Goal: Task Accomplishment & Management: Manage account settings

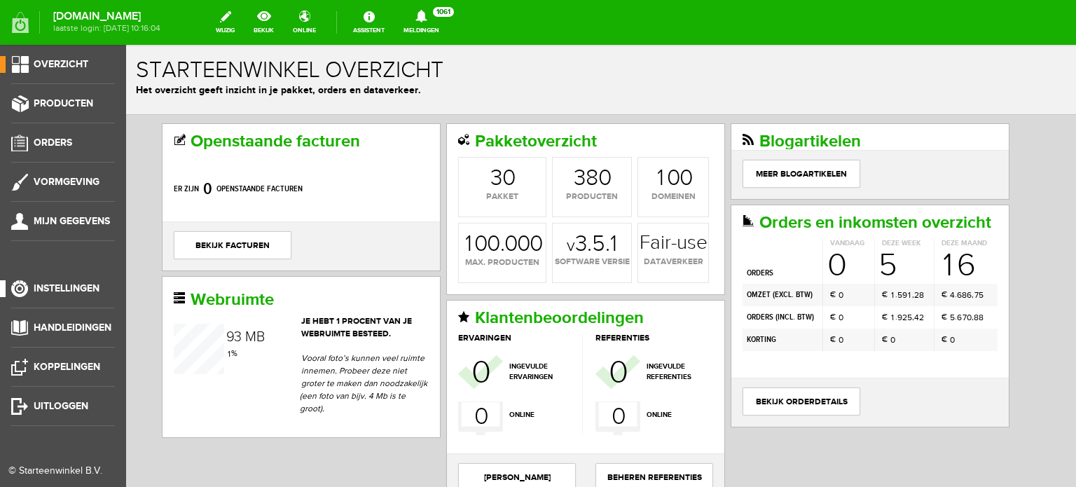
click at [78, 287] on span "Instellingen" at bounding box center [67, 288] width 66 height 12
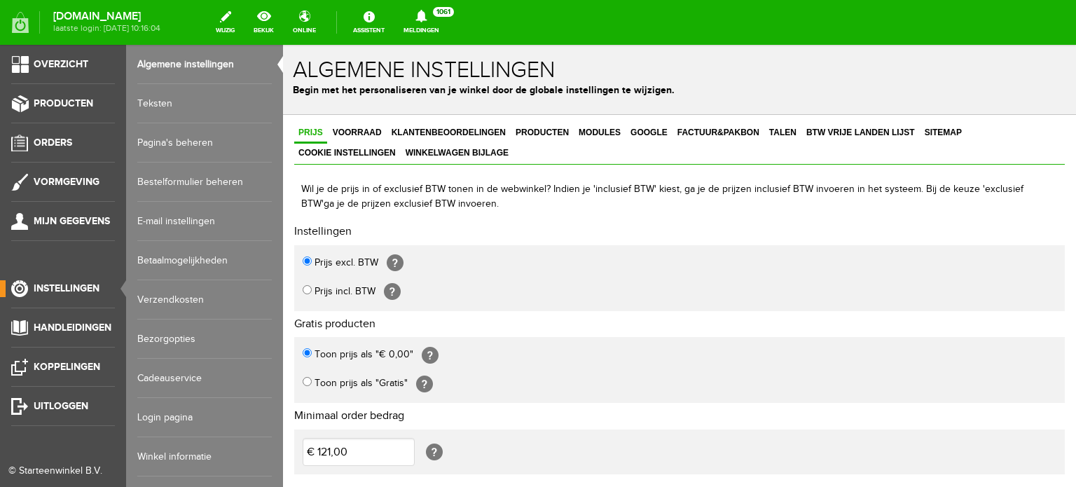
click at [155, 417] on link "Login pagina" at bounding box center [204, 417] width 135 height 39
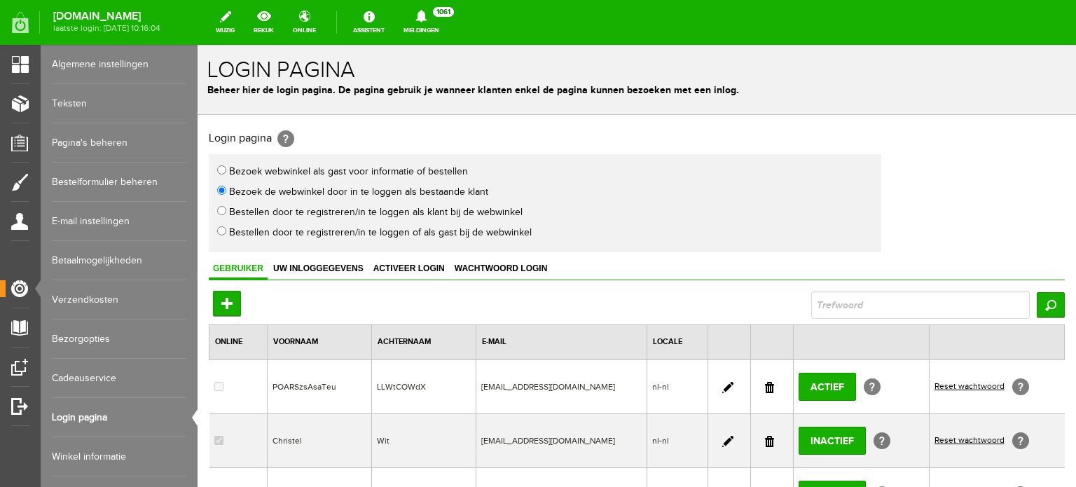
click at [765, 387] on link at bounding box center [769, 387] width 9 height 11
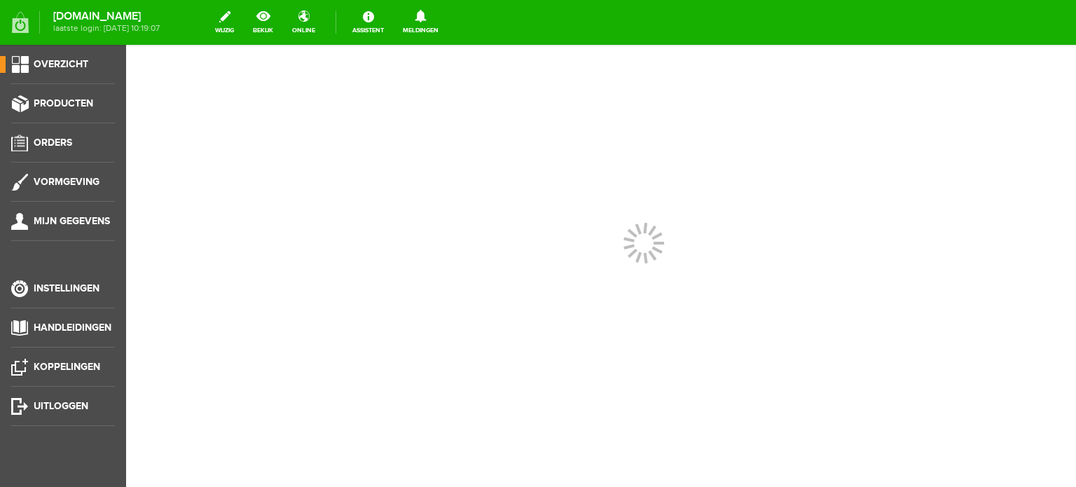
click at [212, 377] on div at bounding box center [601, 266] width 950 height 442
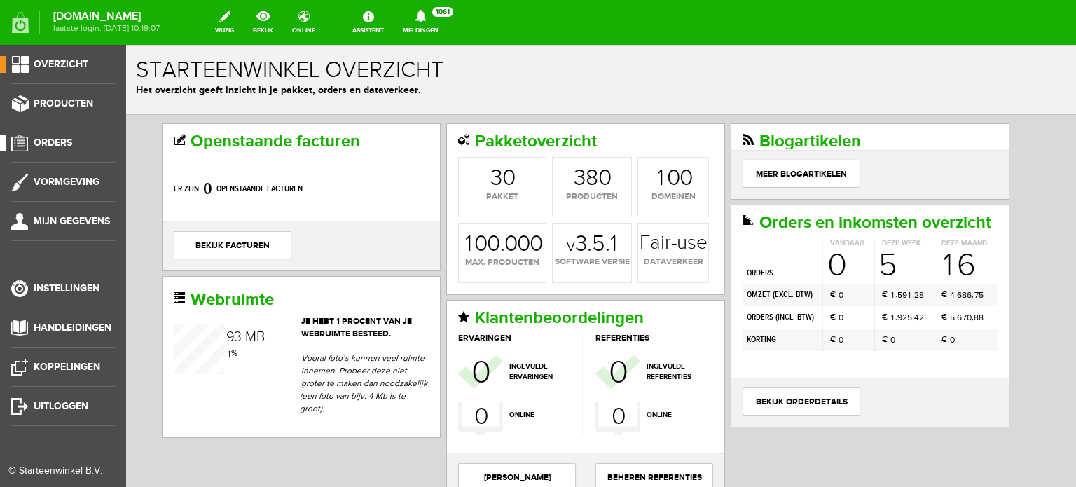
click at [62, 139] on span "Orders" at bounding box center [53, 143] width 39 height 12
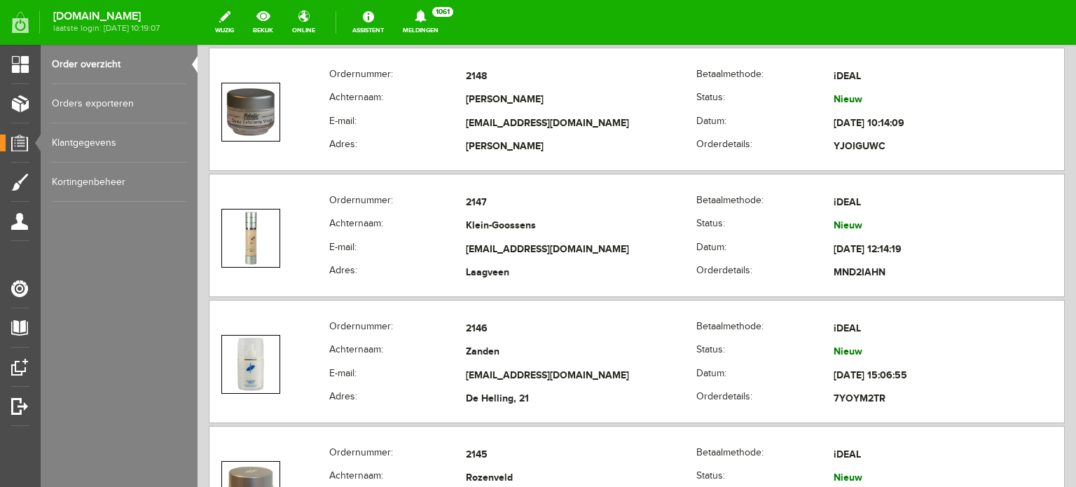
scroll to position [1709, 0]
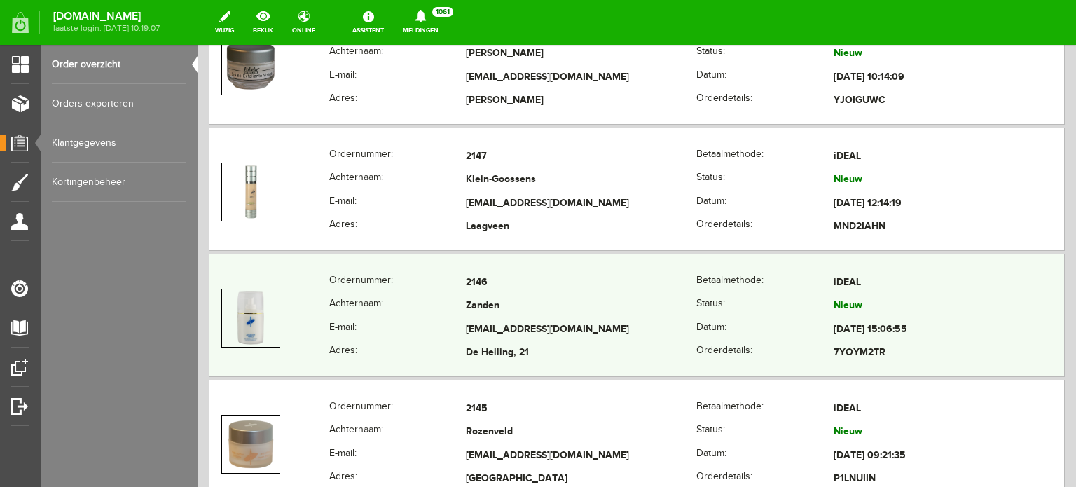
click at [482, 295] on td "Zanden" at bounding box center [581, 307] width 231 height 24
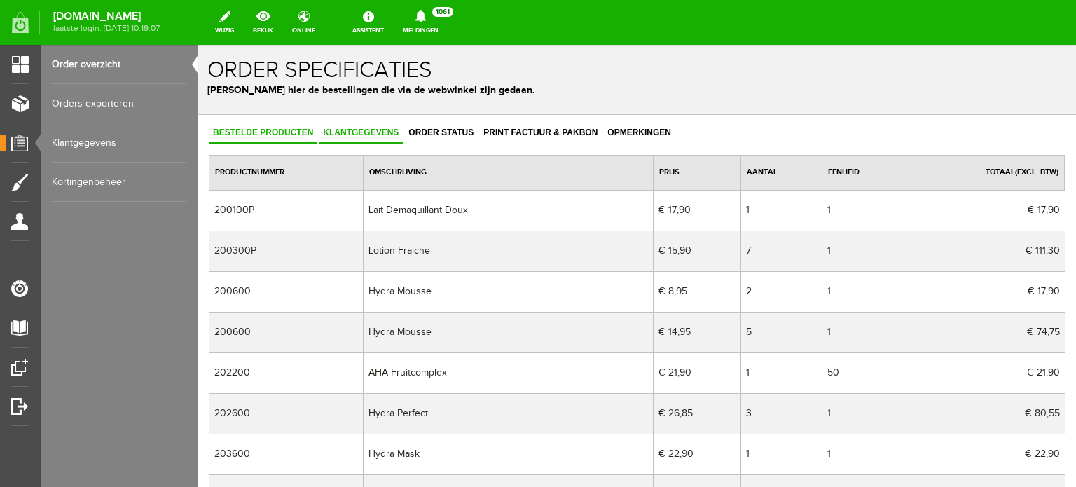
click at [376, 128] on span "Klantgegevens" at bounding box center [361, 133] width 84 height 10
